Goal: Transaction & Acquisition: Book appointment/travel/reservation

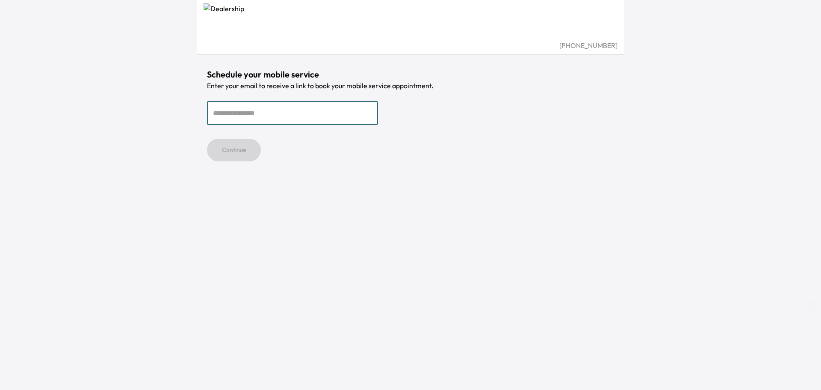
click at [278, 111] on input "email" at bounding box center [292, 113] width 171 height 24
type input "**********"
click at [207, 139] on button "Continue" at bounding box center [234, 150] width 54 height 23
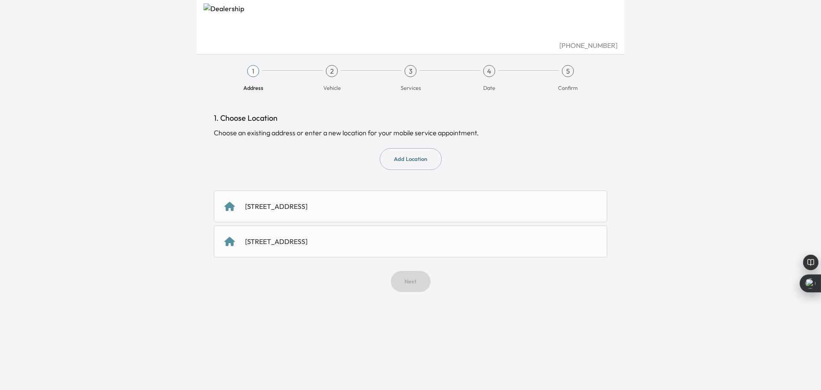
click at [409, 206] on div "252 Shadow Run Drive, San Jose, CA 95110, US" at bounding box center [411, 206] width 372 height 10
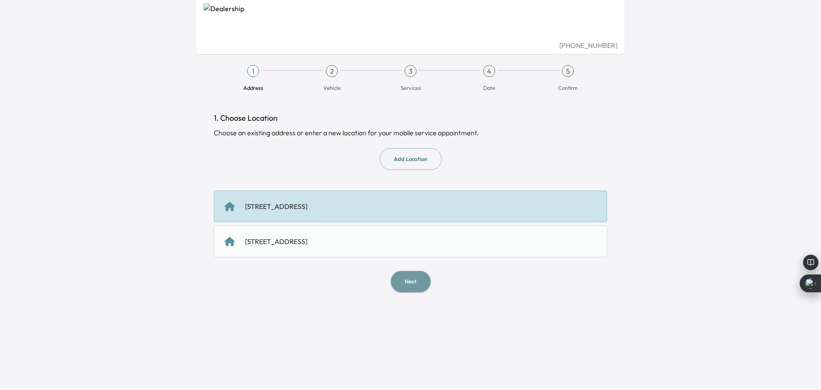
click at [417, 283] on button "Next" at bounding box center [411, 281] width 40 height 21
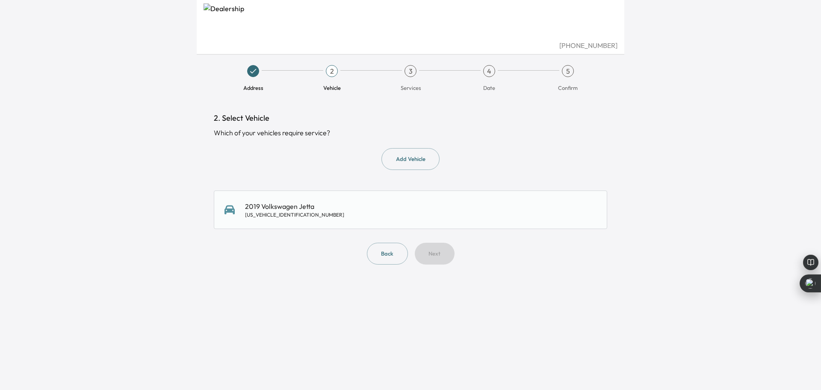
click at [350, 216] on div "2019 Volkswagen Jetta 3VWE57BU5KM070946" at bounding box center [411, 209] width 372 height 17
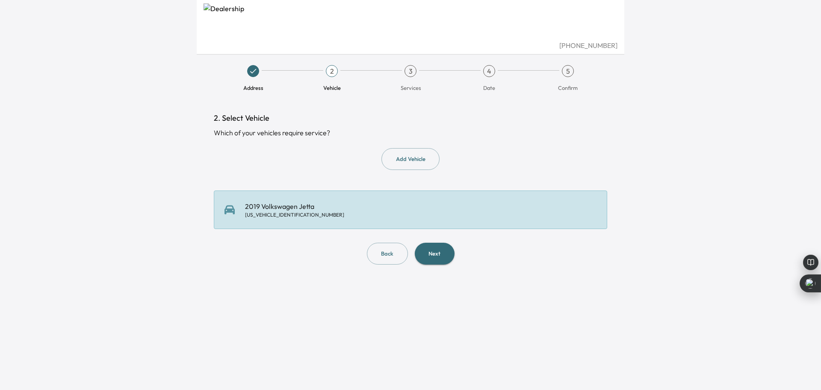
click at [435, 252] on button "Next" at bounding box center [435, 254] width 40 height 22
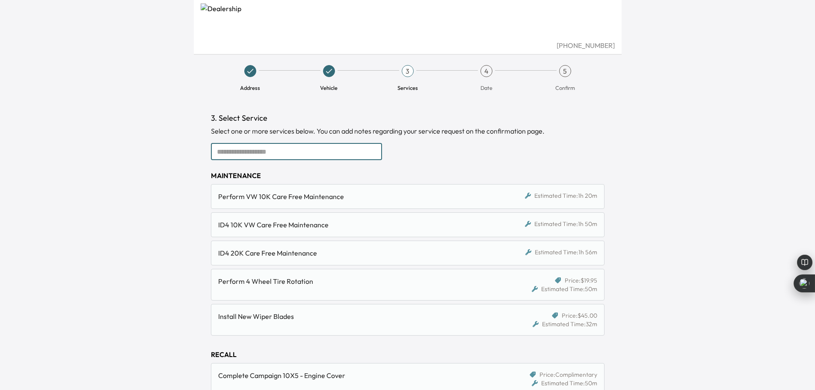
click at [290, 152] on input "text" at bounding box center [296, 151] width 171 height 17
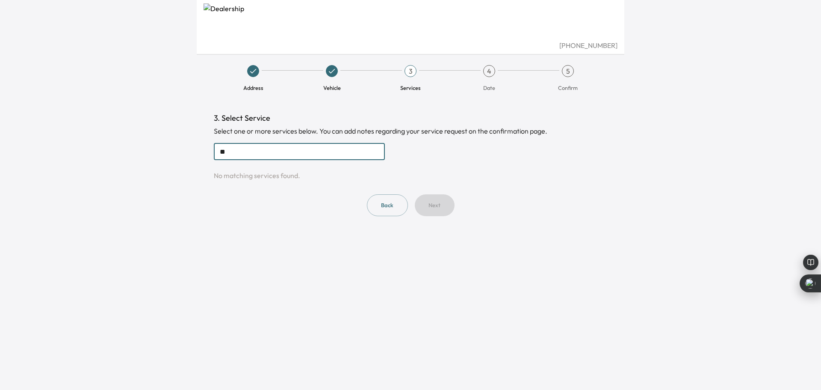
type input "*"
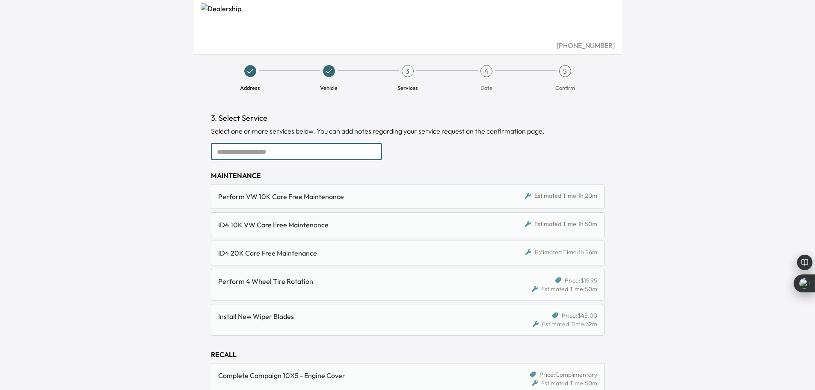
click at [304, 193] on div "Perform VW 10K Care Free Maintenance" at bounding box center [357, 196] width 278 height 10
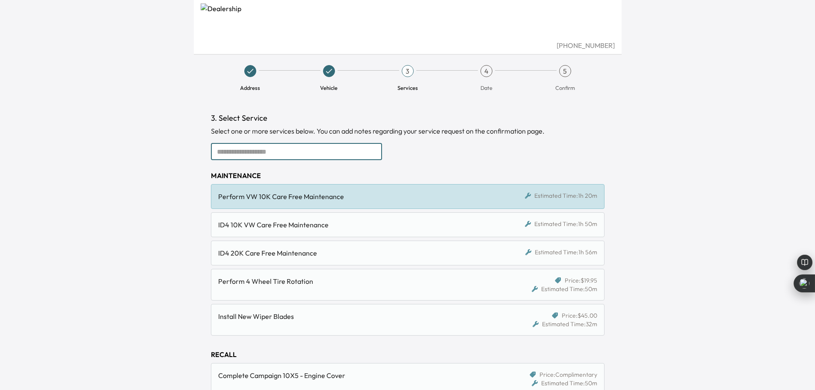
click at [305, 154] on input "text" at bounding box center [296, 151] width 171 height 17
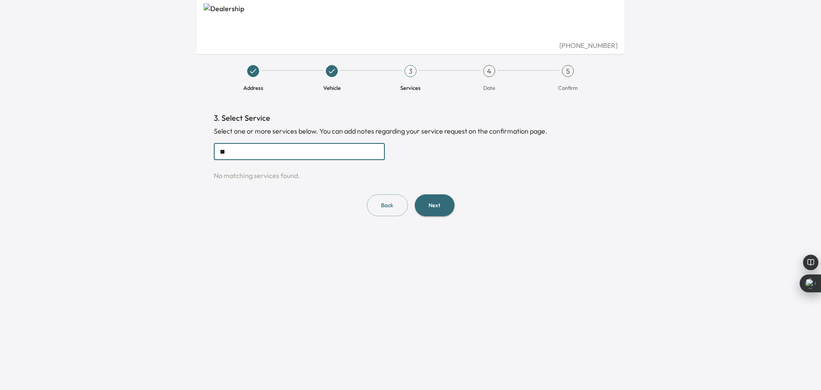
type input "*"
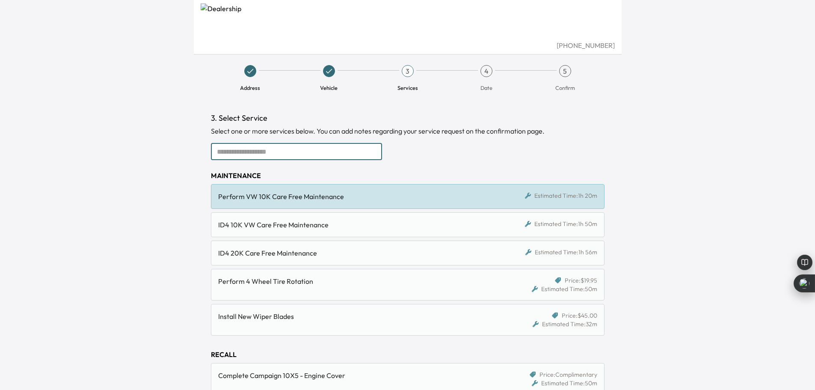
scroll to position [242, 0]
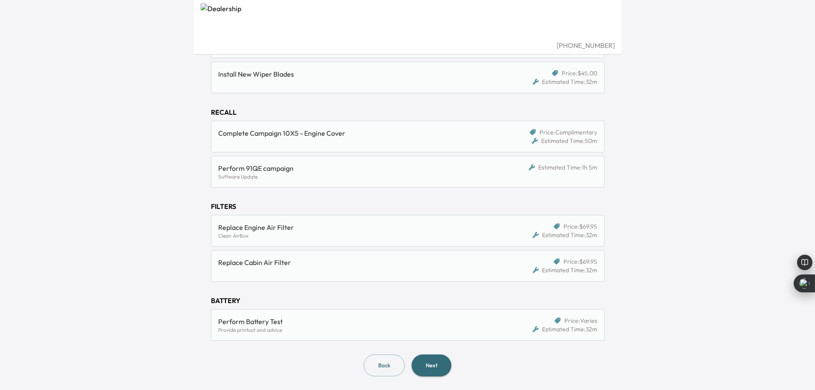
click at [441, 364] on button "Next" at bounding box center [432, 365] width 40 height 22
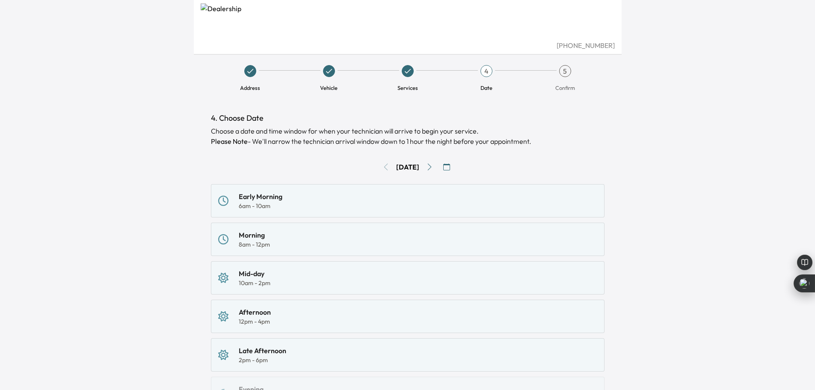
click at [407, 70] on icon at bounding box center [407, 71] width 9 height 9
